Goal: Information Seeking & Learning: Understand process/instructions

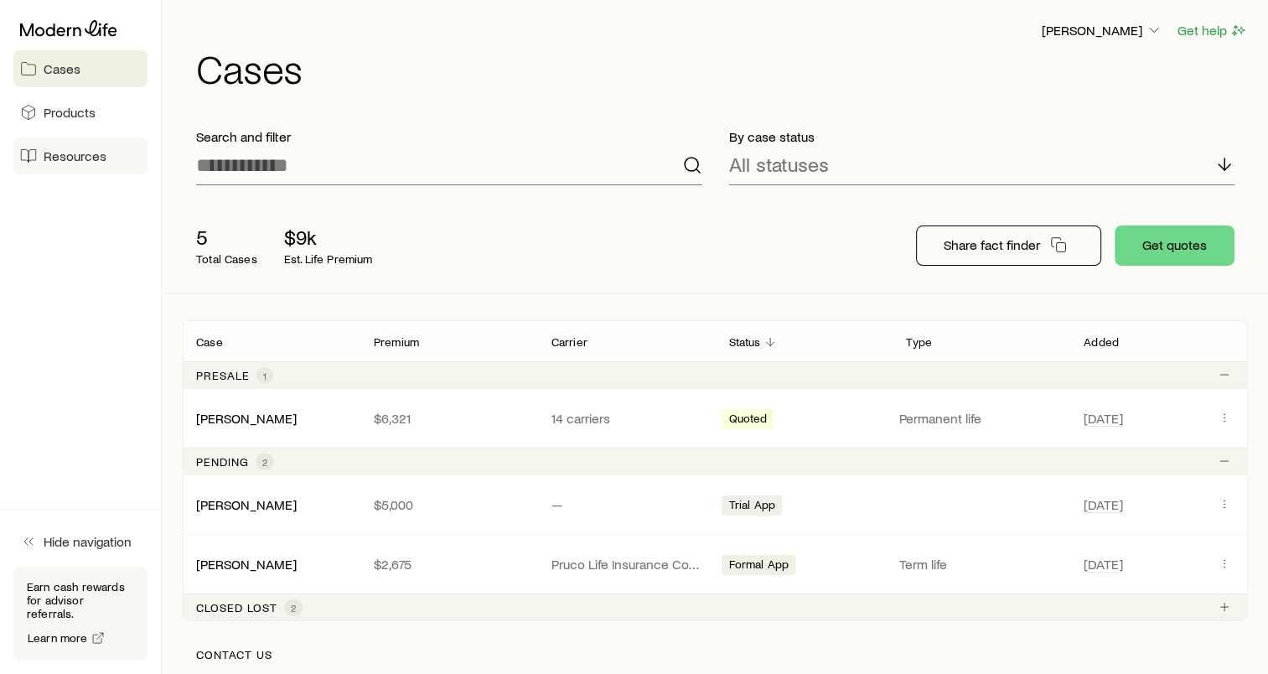
click at [87, 158] on span "Resources" at bounding box center [75, 155] width 63 height 17
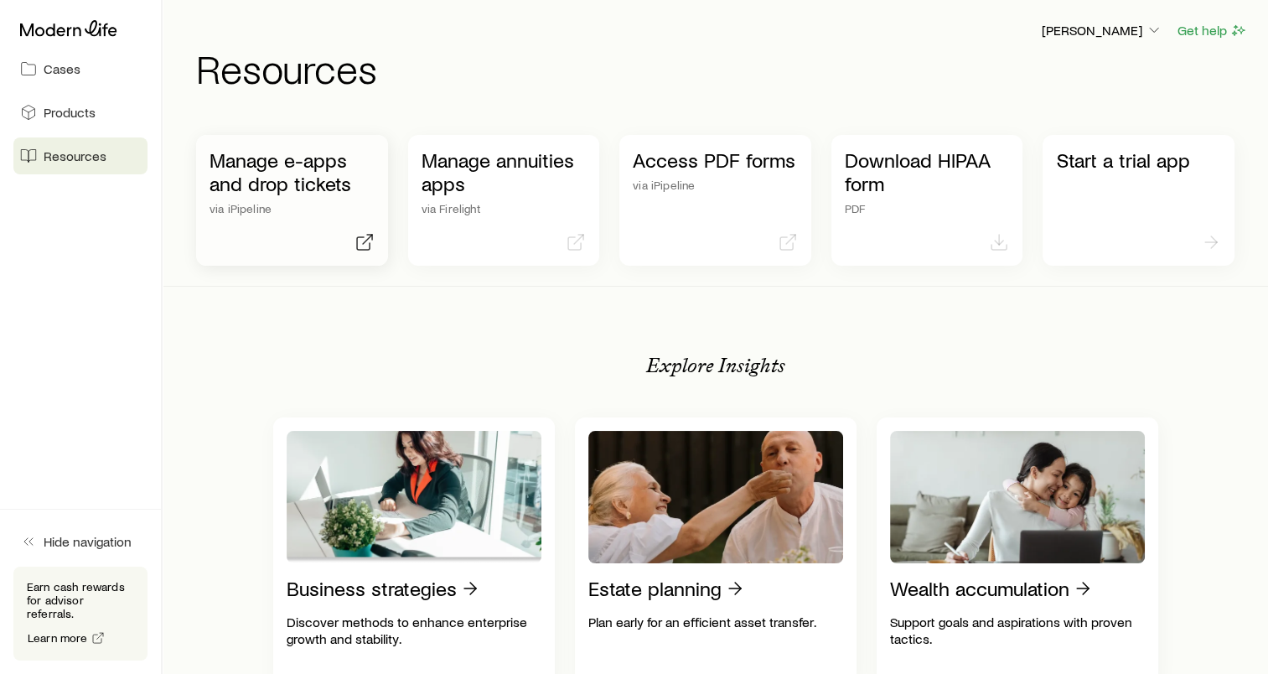
click at [269, 152] on p "Manage e-apps and drop tickets" at bounding box center [291, 171] width 165 height 47
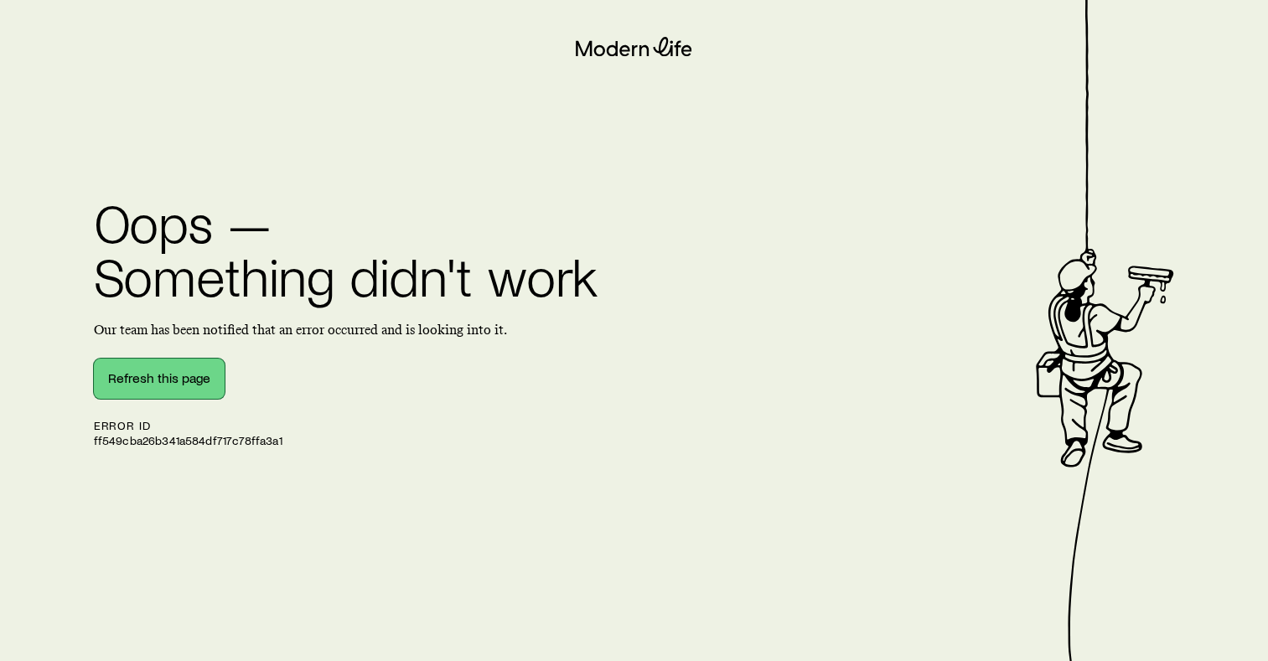
click at [218, 376] on button "Refresh this page" at bounding box center [159, 379] width 131 height 40
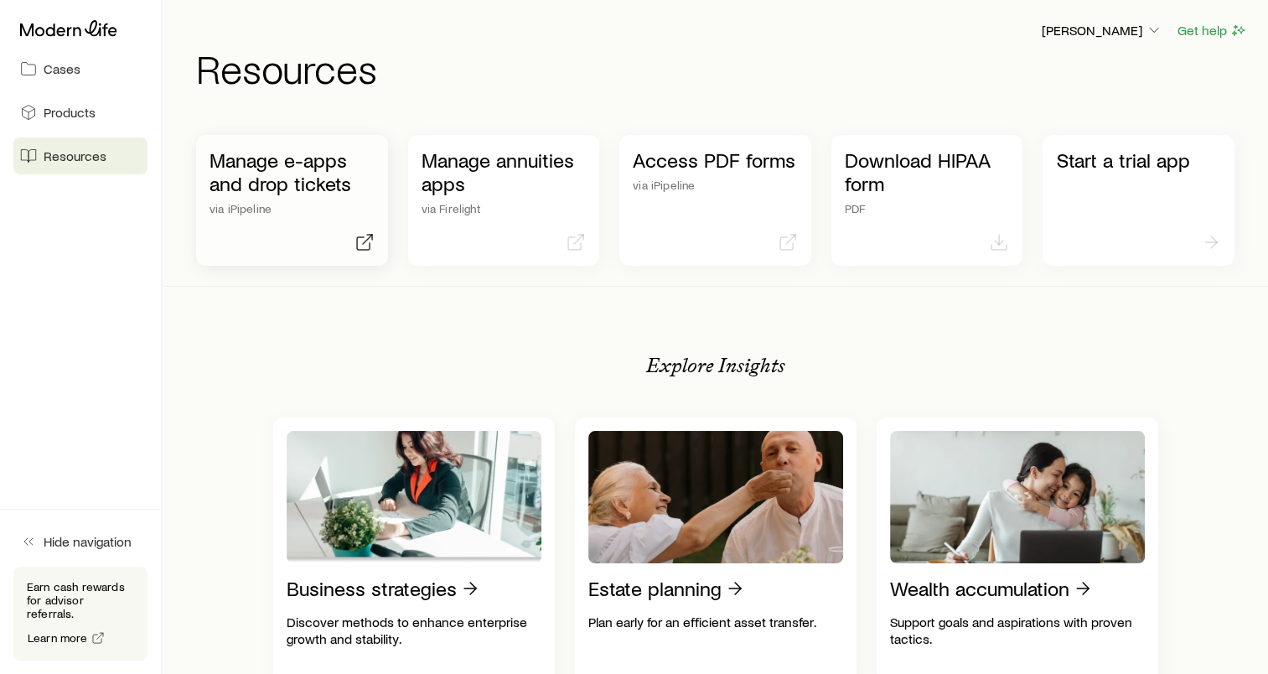
click at [356, 181] on p "Manage e-apps and drop tickets" at bounding box center [291, 171] width 165 height 47
